Goal: Task Accomplishment & Management: Manage account settings

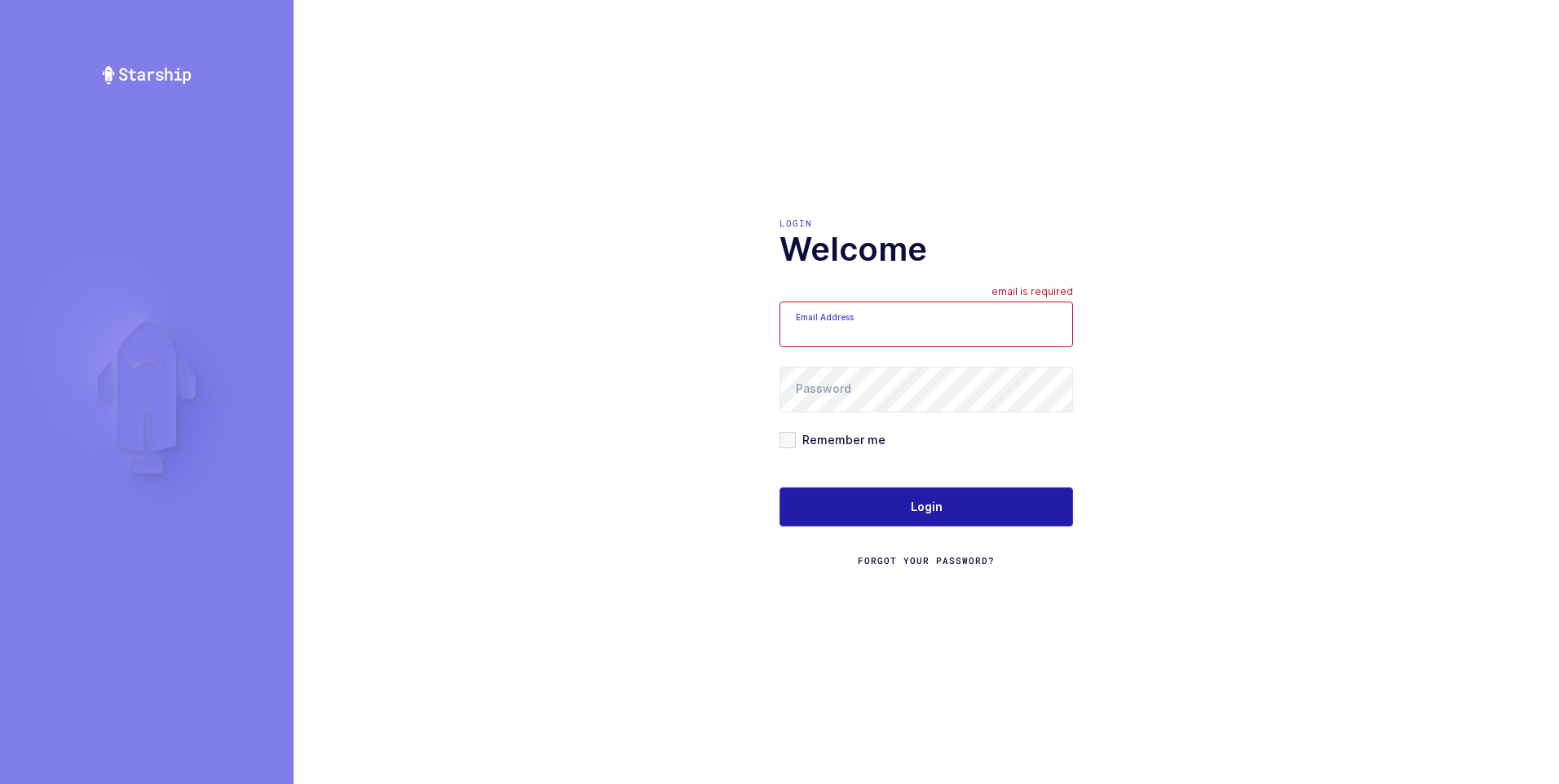
type input "ezra@janustrade.com"
click at [932, 513] on span "Login" at bounding box center [926, 506] width 31 height 16
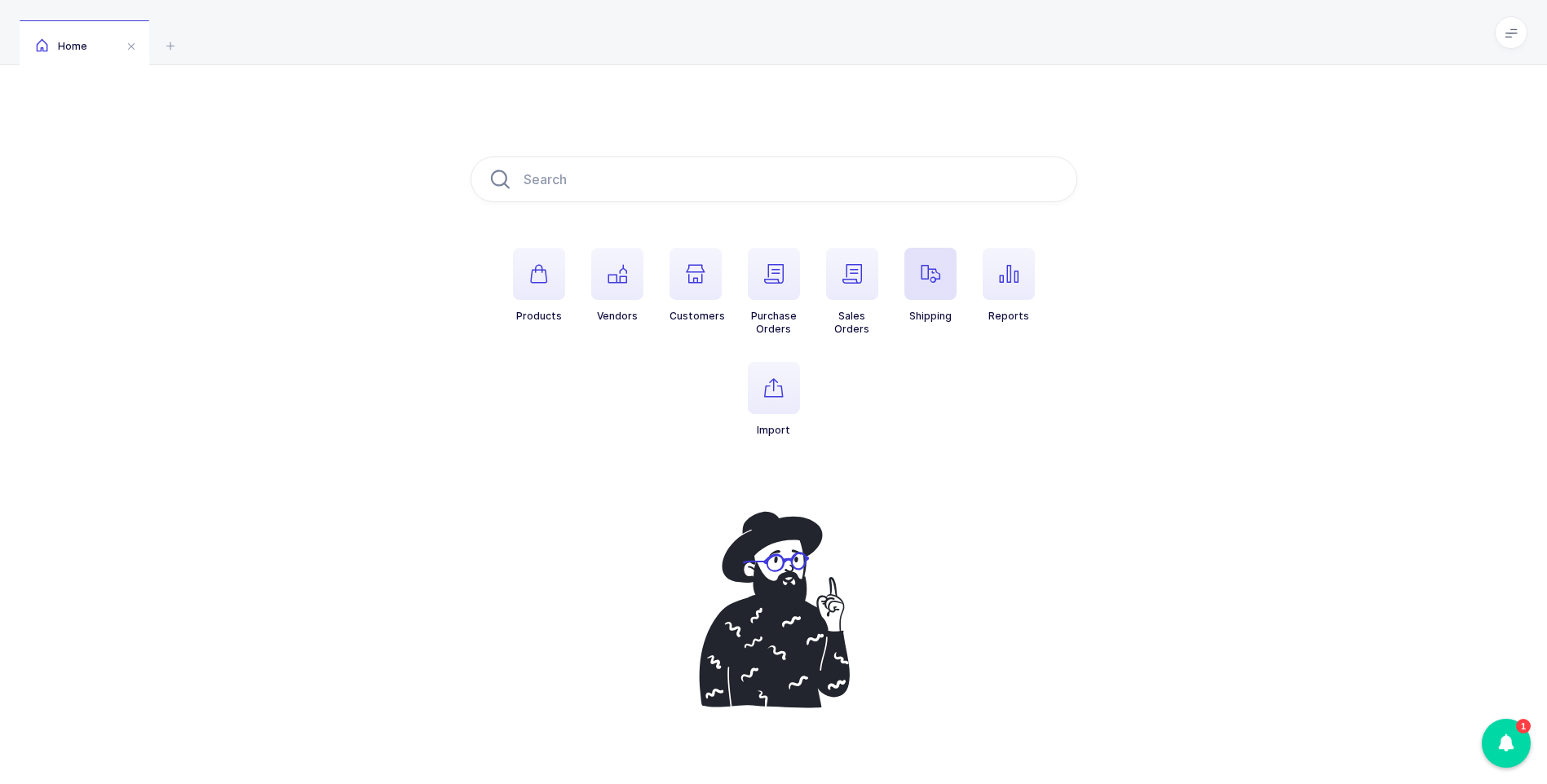
click at [940, 275] on span "button" at bounding box center [930, 274] width 52 height 52
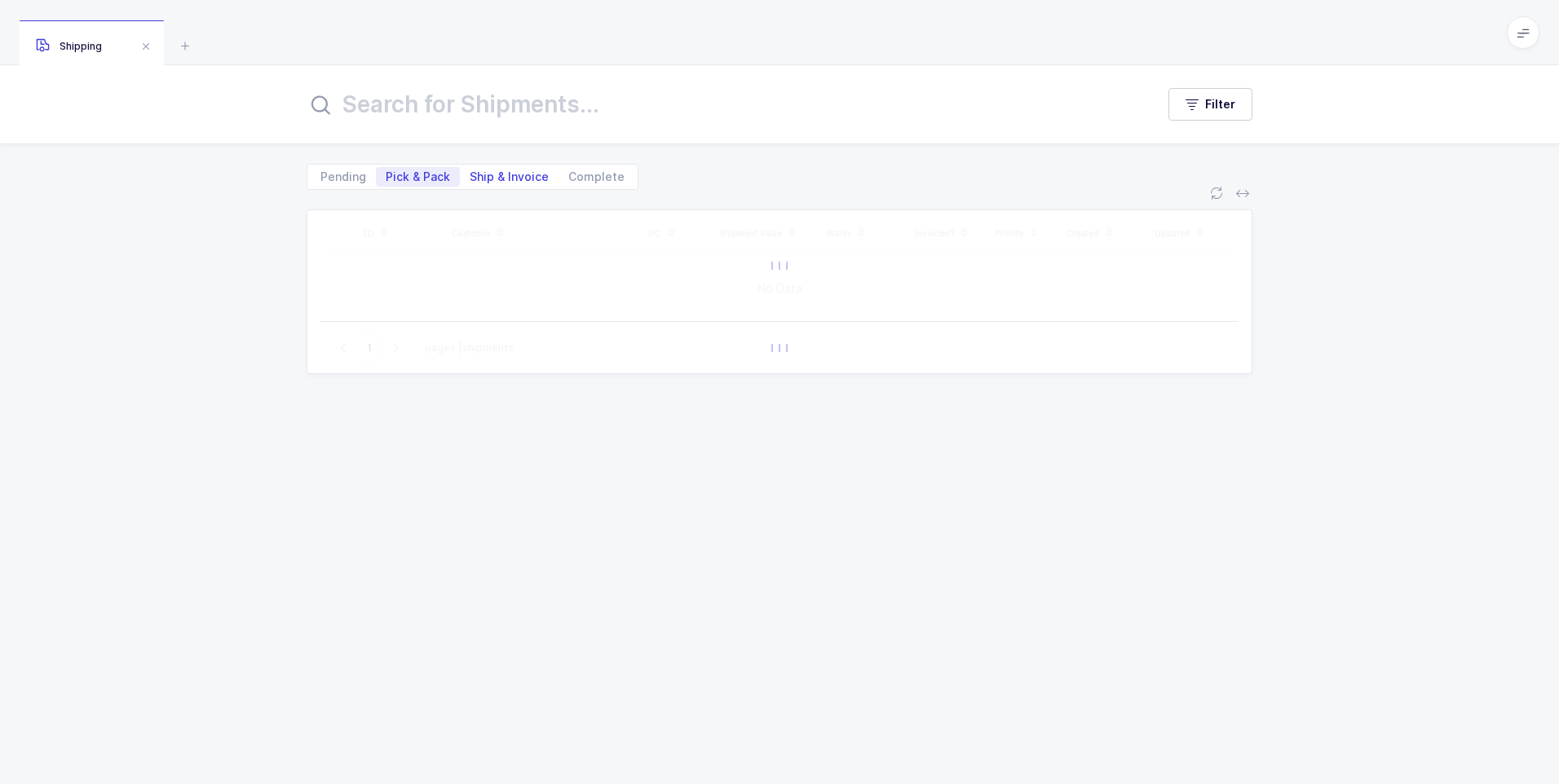
click at [519, 181] on span "Ship & Invoice" at bounding box center [509, 177] width 79 height 11
click at [471, 178] on input "Ship & Invoice" at bounding box center [465, 172] width 10 height 10
radio input "true"
radio input "false"
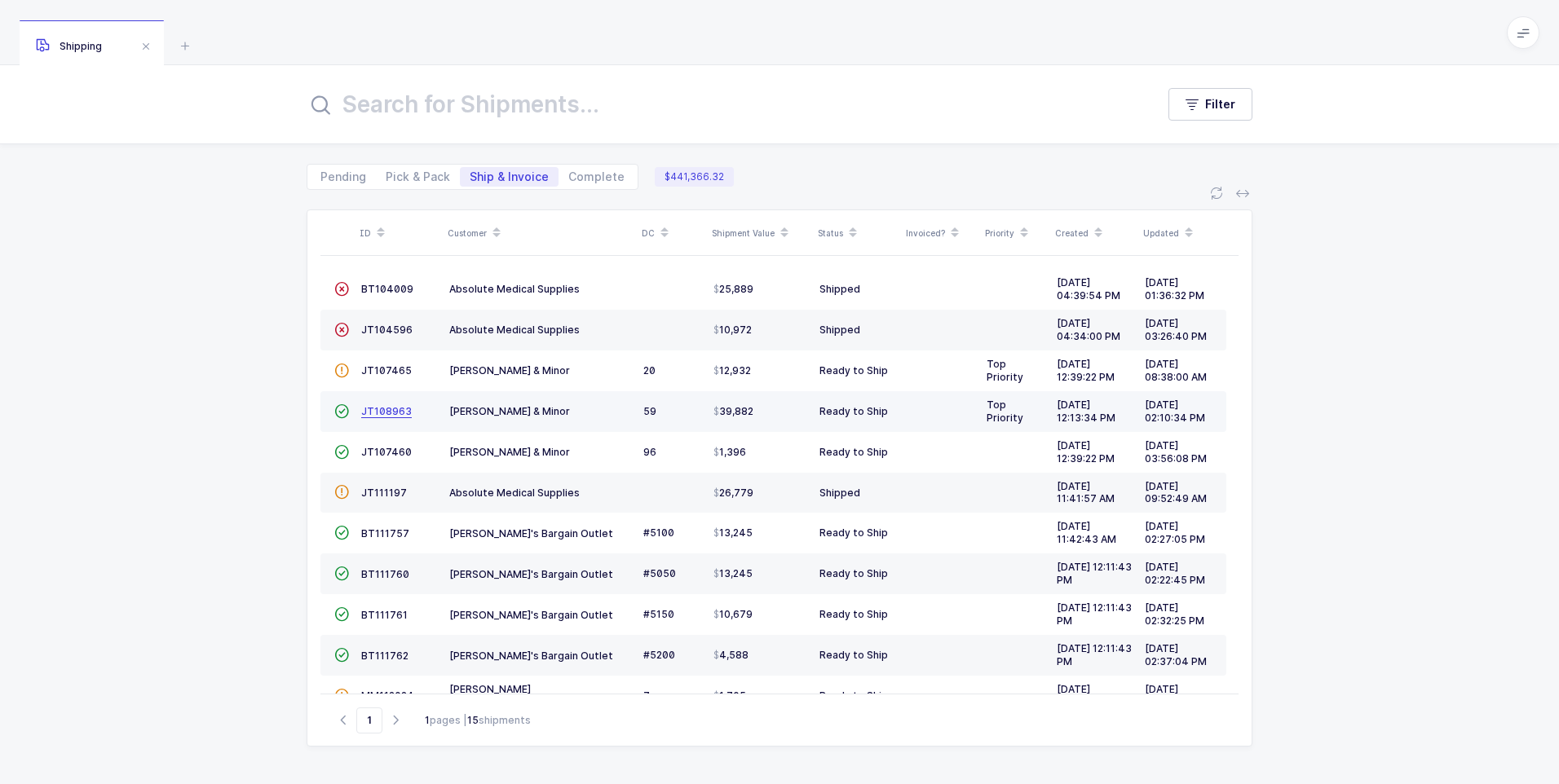
click at [383, 414] on span "JT108963" at bounding box center [387, 411] width 51 height 12
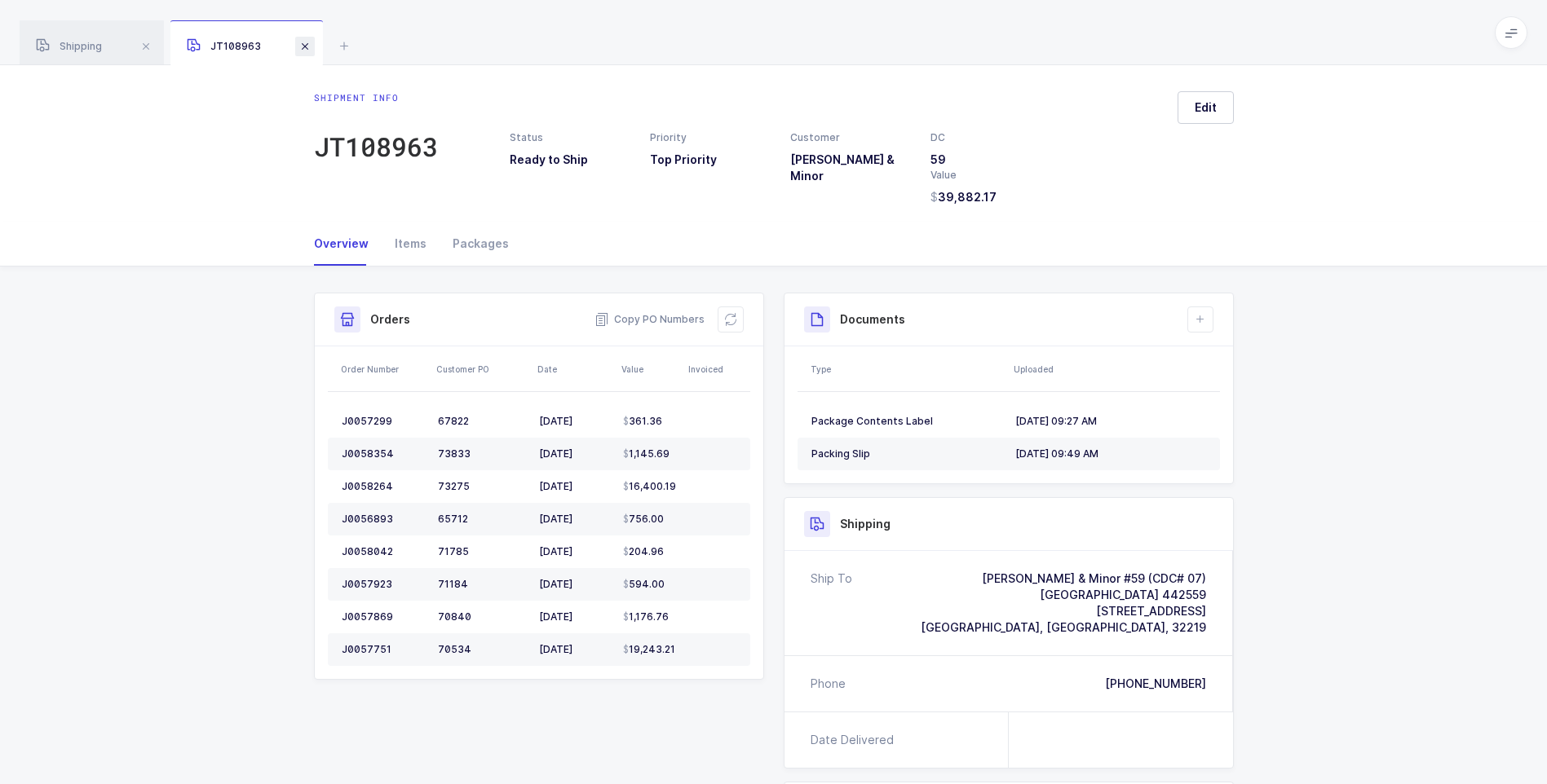
click at [308, 51] on span at bounding box center [304, 46] width 20 height 20
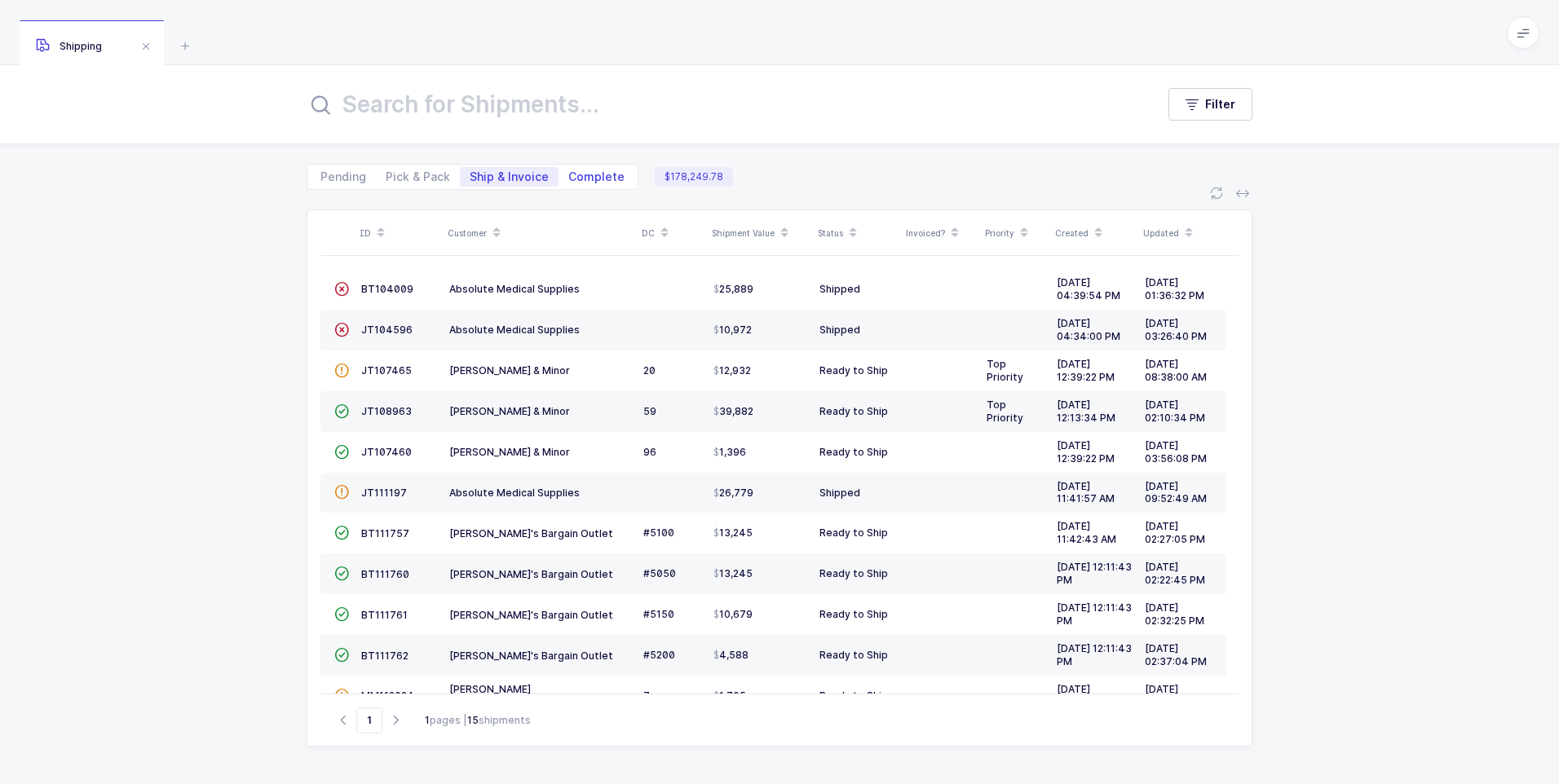
click at [589, 179] on span "Complete" at bounding box center [596, 177] width 56 height 11
click at [569, 178] on input "Complete" at bounding box center [564, 172] width 10 height 10
radio input "true"
radio input "false"
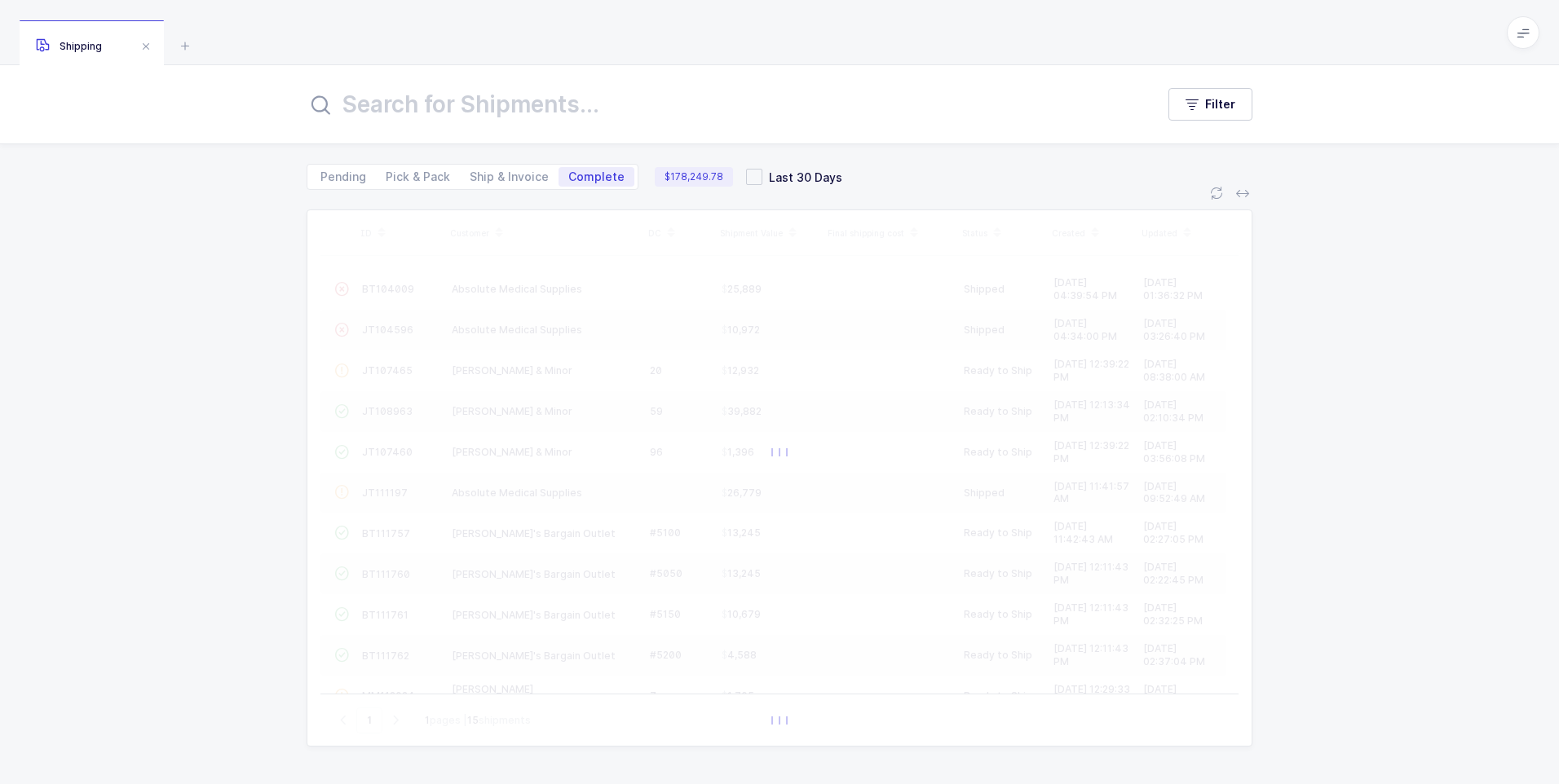
click at [588, 105] on input "text" at bounding box center [721, 104] width 829 height 39
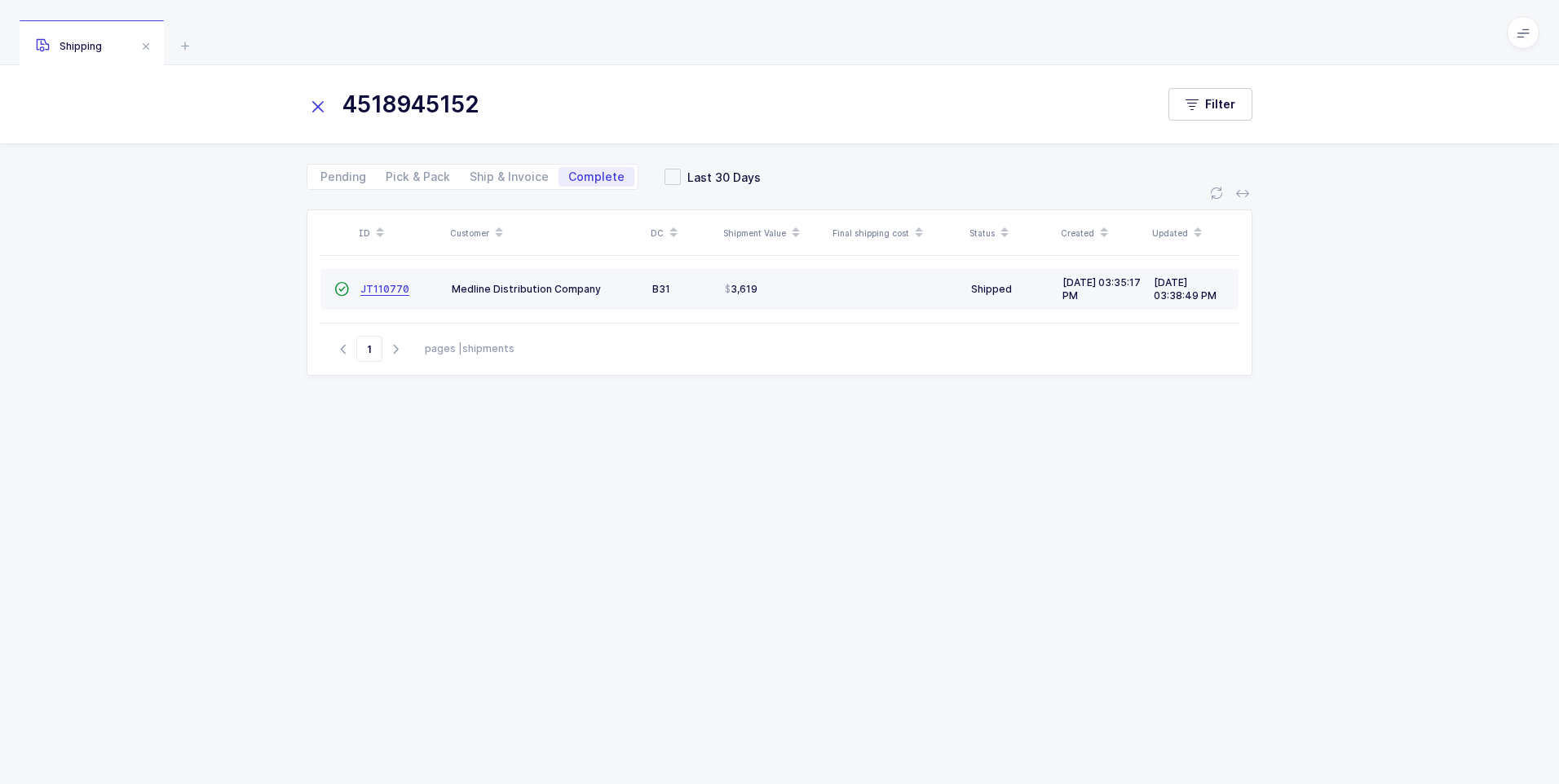
type input "4518945152"
click at [363, 290] on span "JT110770" at bounding box center [385, 289] width 49 height 12
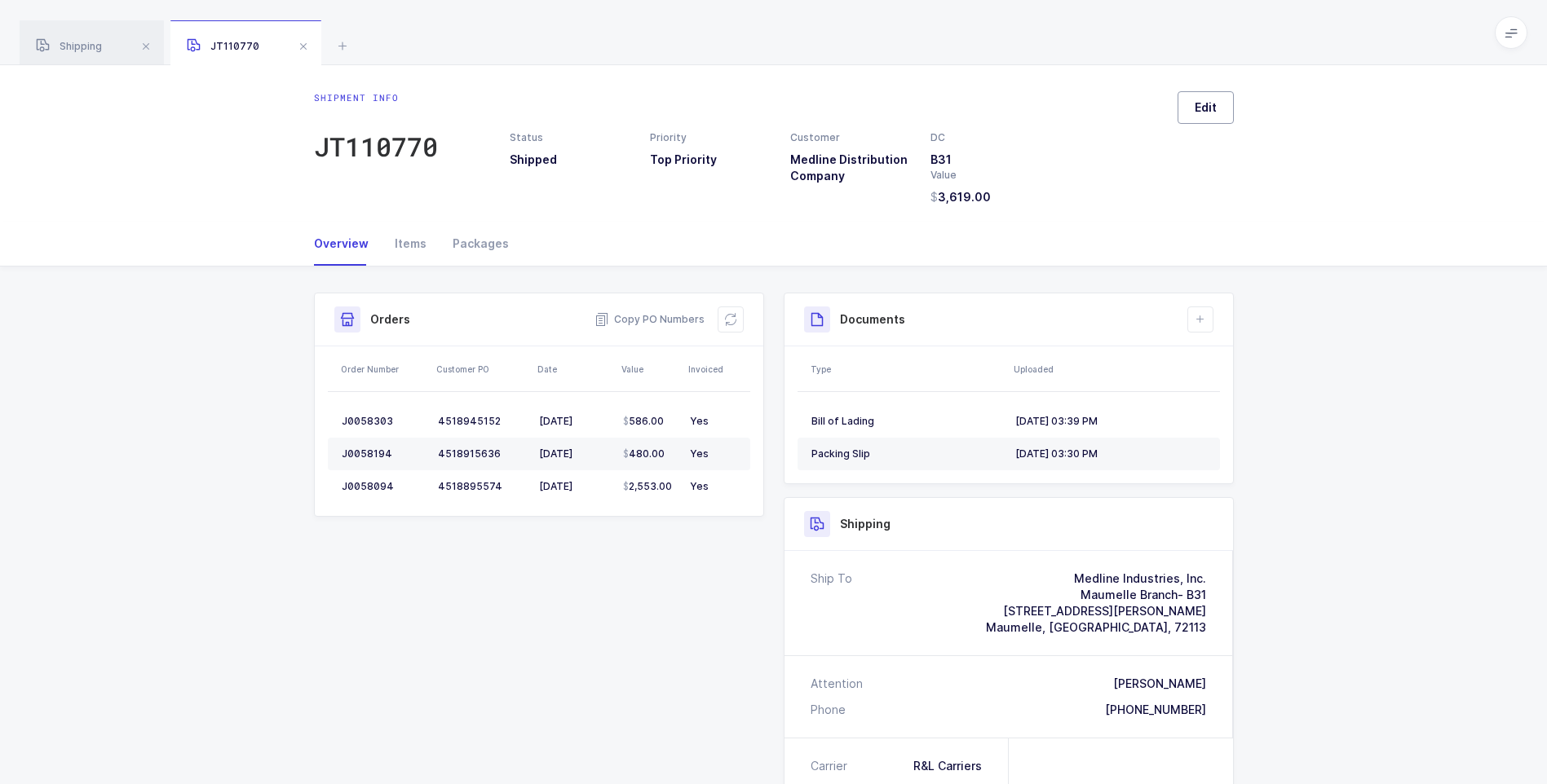
click at [1193, 110] on button "Edit" at bounding box center [1205, 108] width 56 height 32
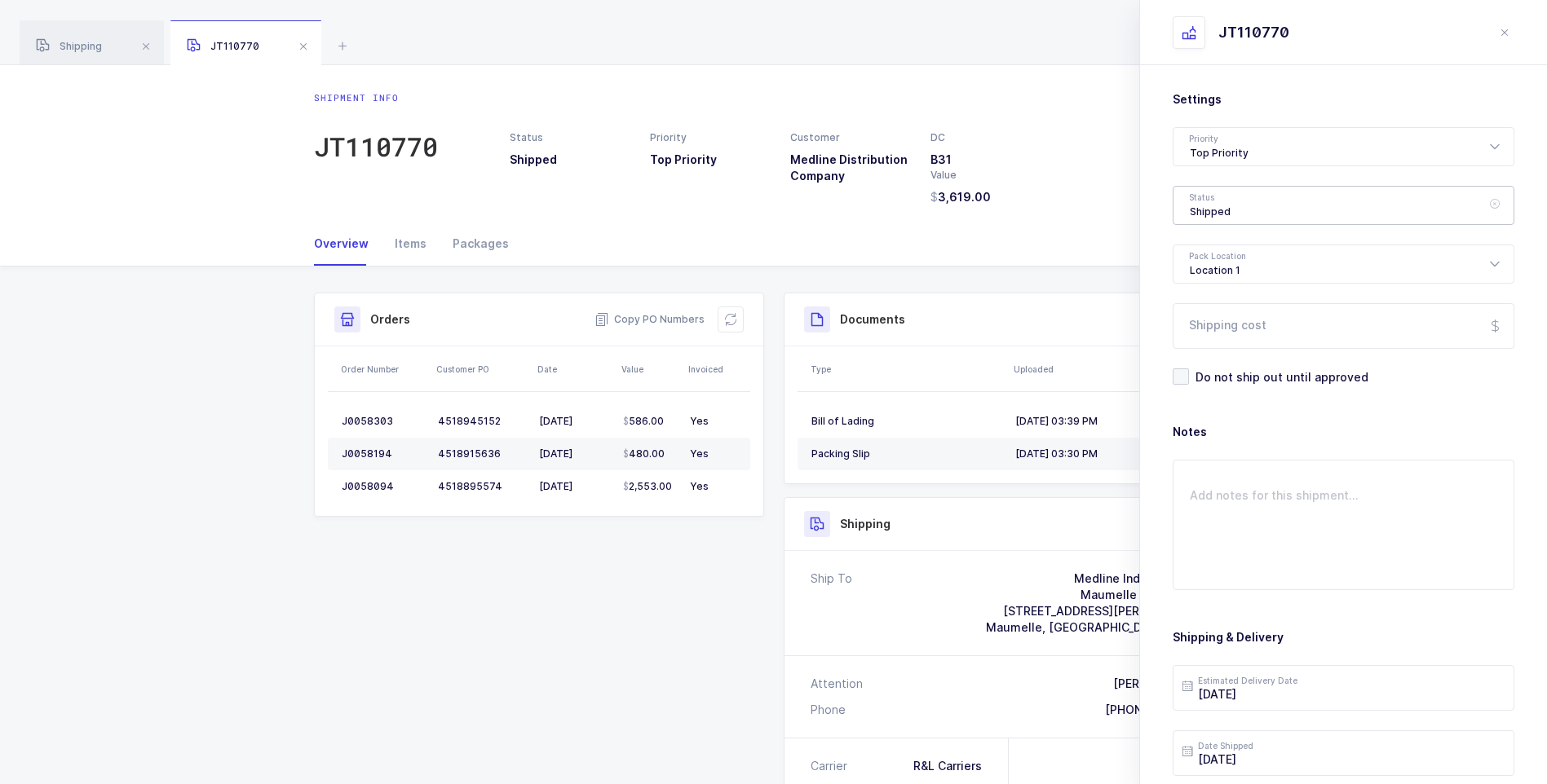
click at [1219, 210] on div "Shipped" at bounding box center [1343, 206] width 342 height 39
click at [1202, 356] on span "Delivered" at bounding box center [1217, 356] width 54 height 14
type input "Delivered"
click at [1212, 327] on input "Shipping cost" at bounding box center [1343, 326] width 342 height 46
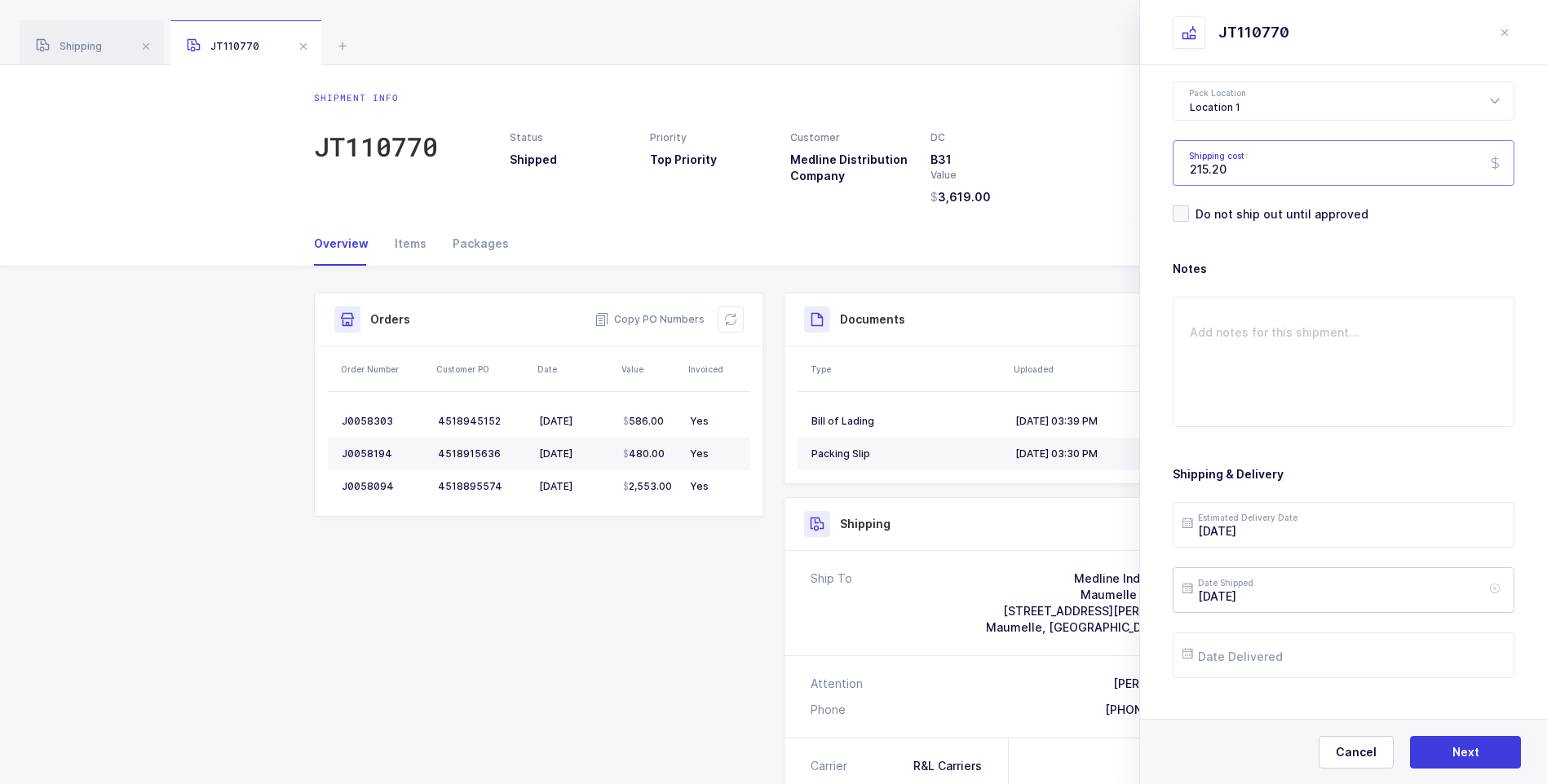
scroll to position [188, 0]
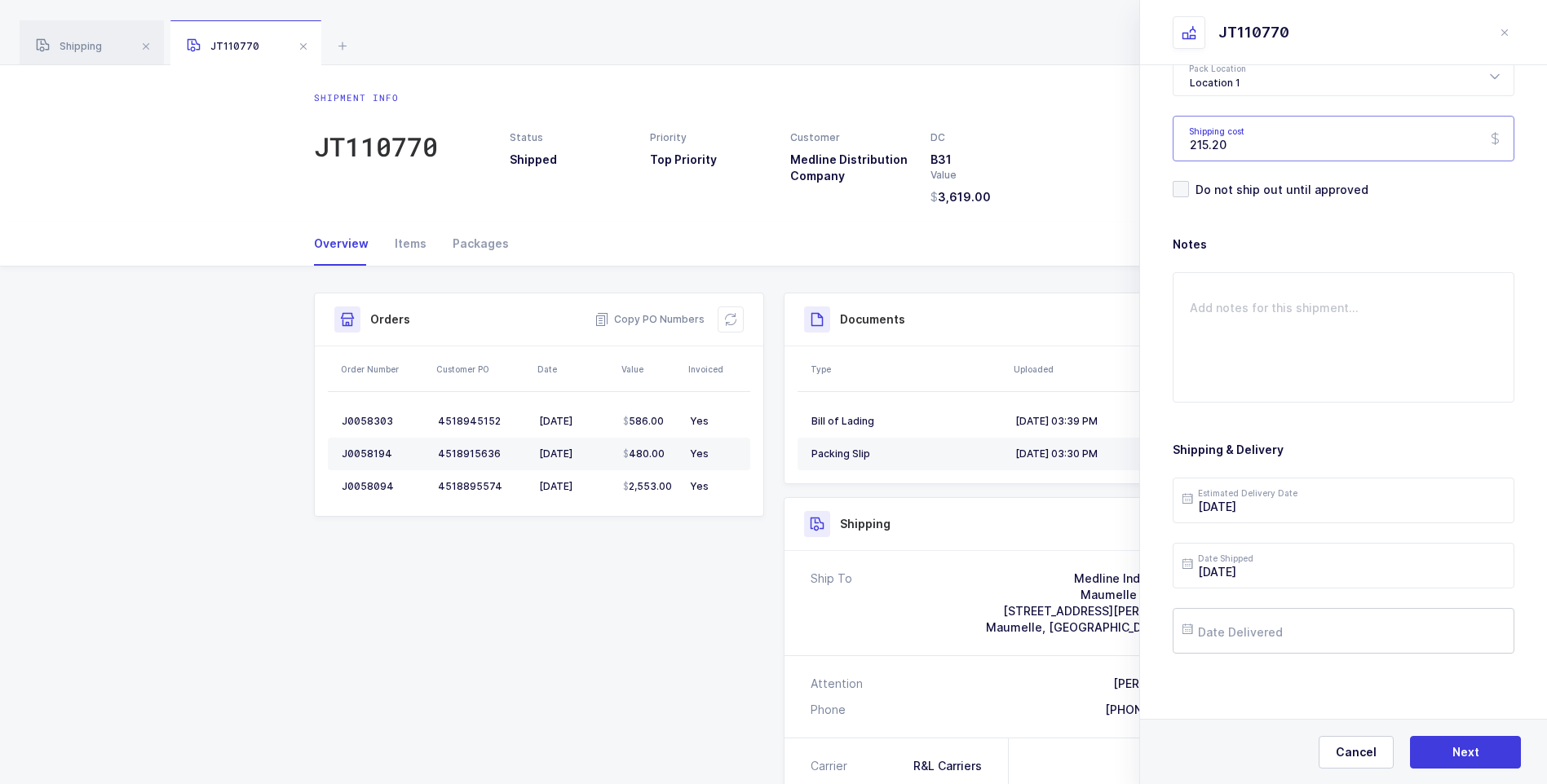
type input "215.20"
click at [1251, 626] on input "text" at bounding box center [1343, 631] width 342 height 46
click at [1269, 507] on span "19" at bounding box center [1270, 508] width 20 height 20
type input "[DATE]"
click at [1437, 758] on button "Next" at bounding box center [1465, 753] width 111 height 32
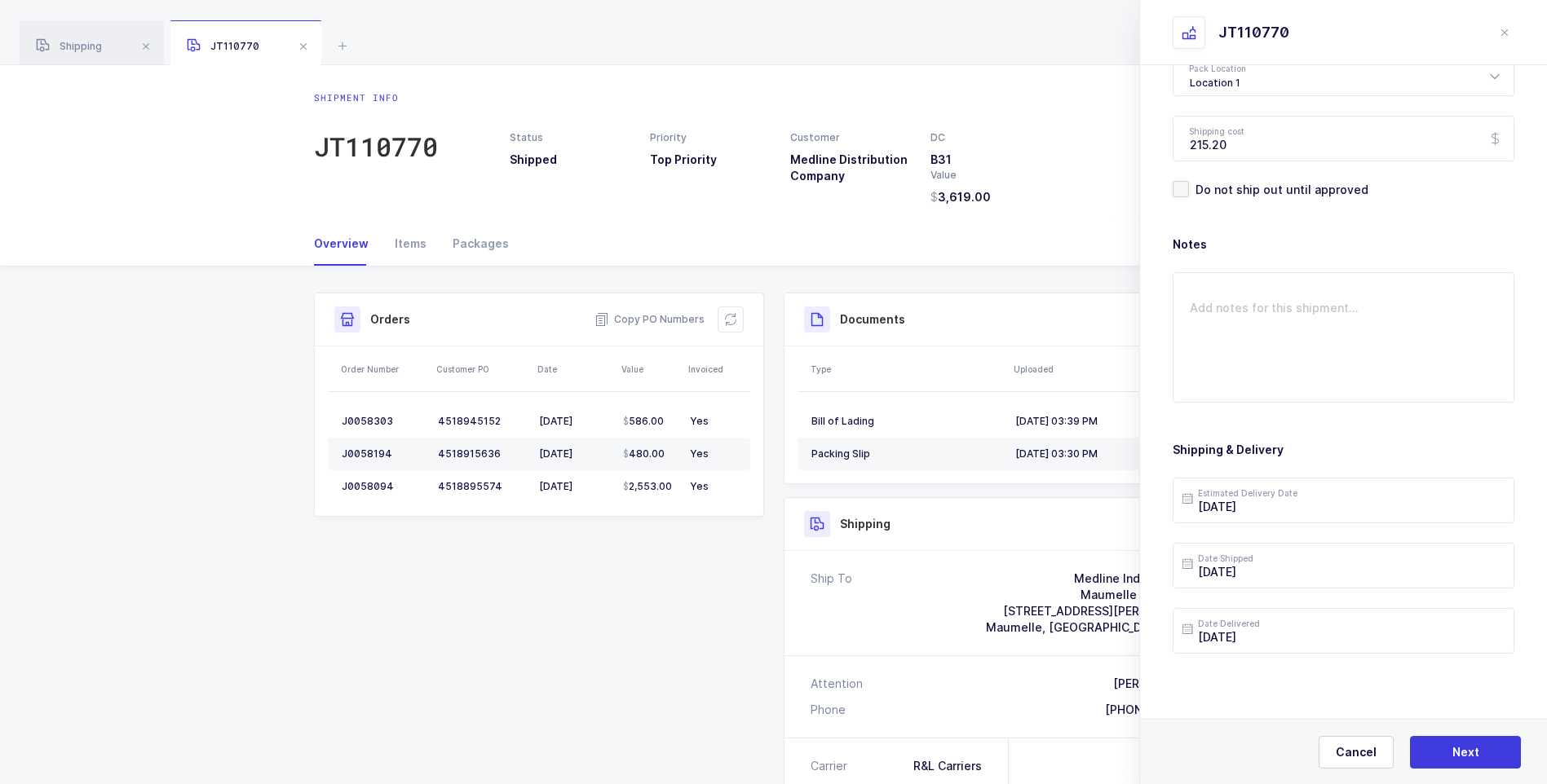
scroll to position [0, 0]
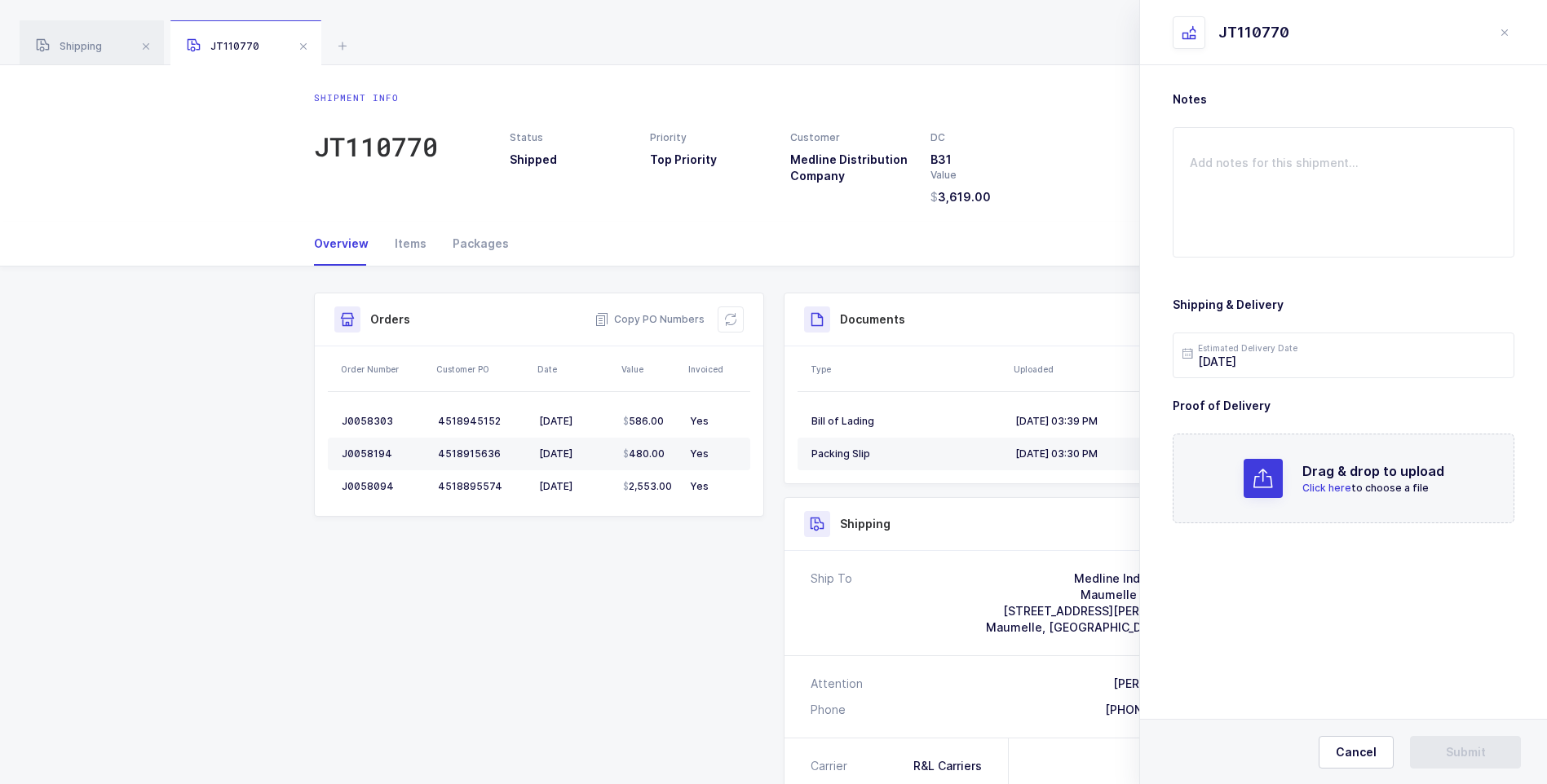
click at [1322, 486] on span "Click here" at bounding box center [1327, 488] width 49 height 12
click at [1455, 748] on span "Submit" at bounding box center [1465, 752] width 40 height 16
